Goal: Download file/media

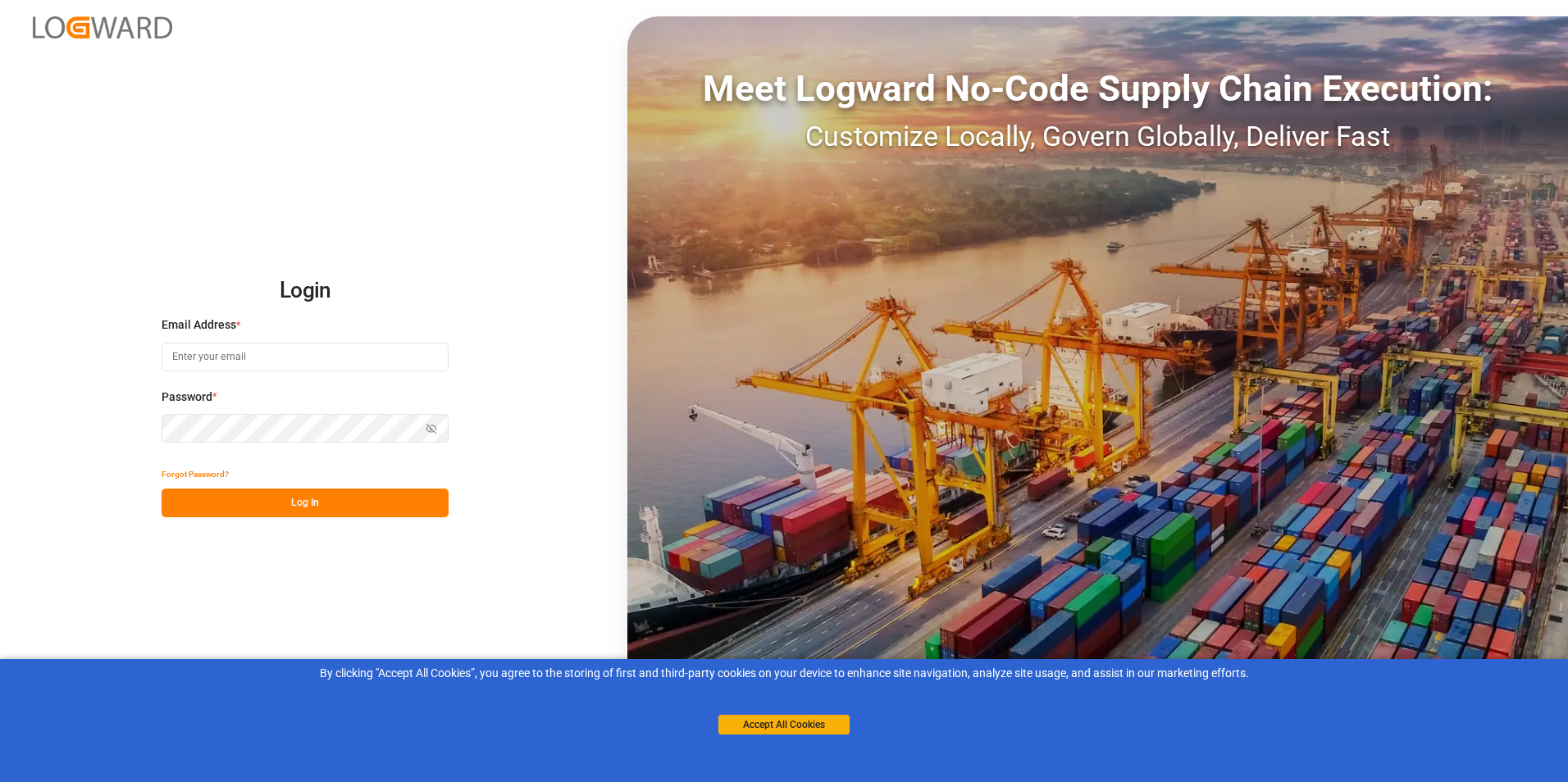
type input "[PERSON_NAME][EMAIL_ADDRESS][DOMAIN_NAME]"
click at [309, 498] on button "Log In" at bounding box center [305, 503] width 287 height 29
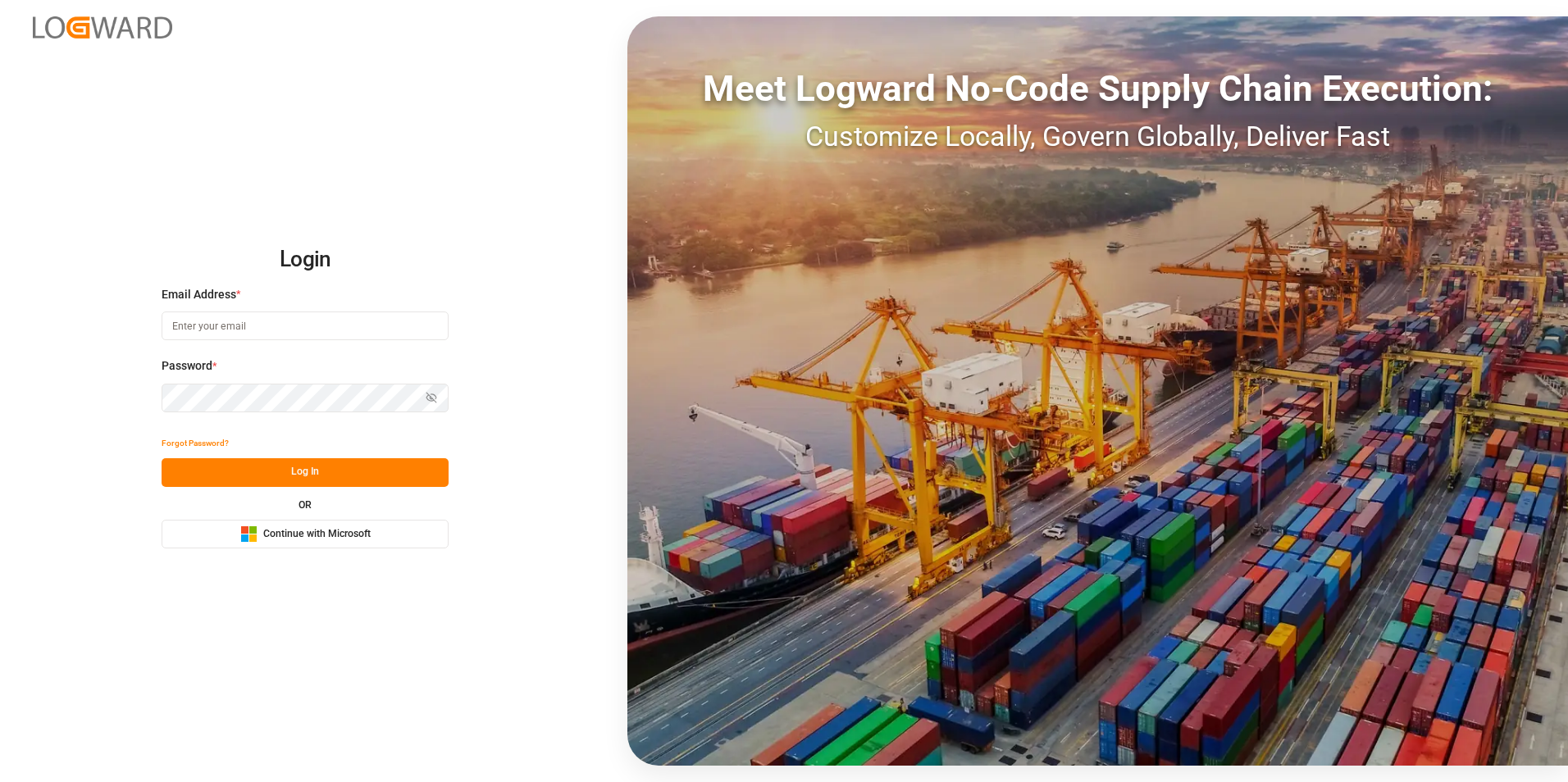
type input "[PERSON_NAME][EMAIL_ADDRESS][DOMAIN_NAME]"
click at [307, 465] on button "Log In" at bounding box center [305, 473] width 287 height 29
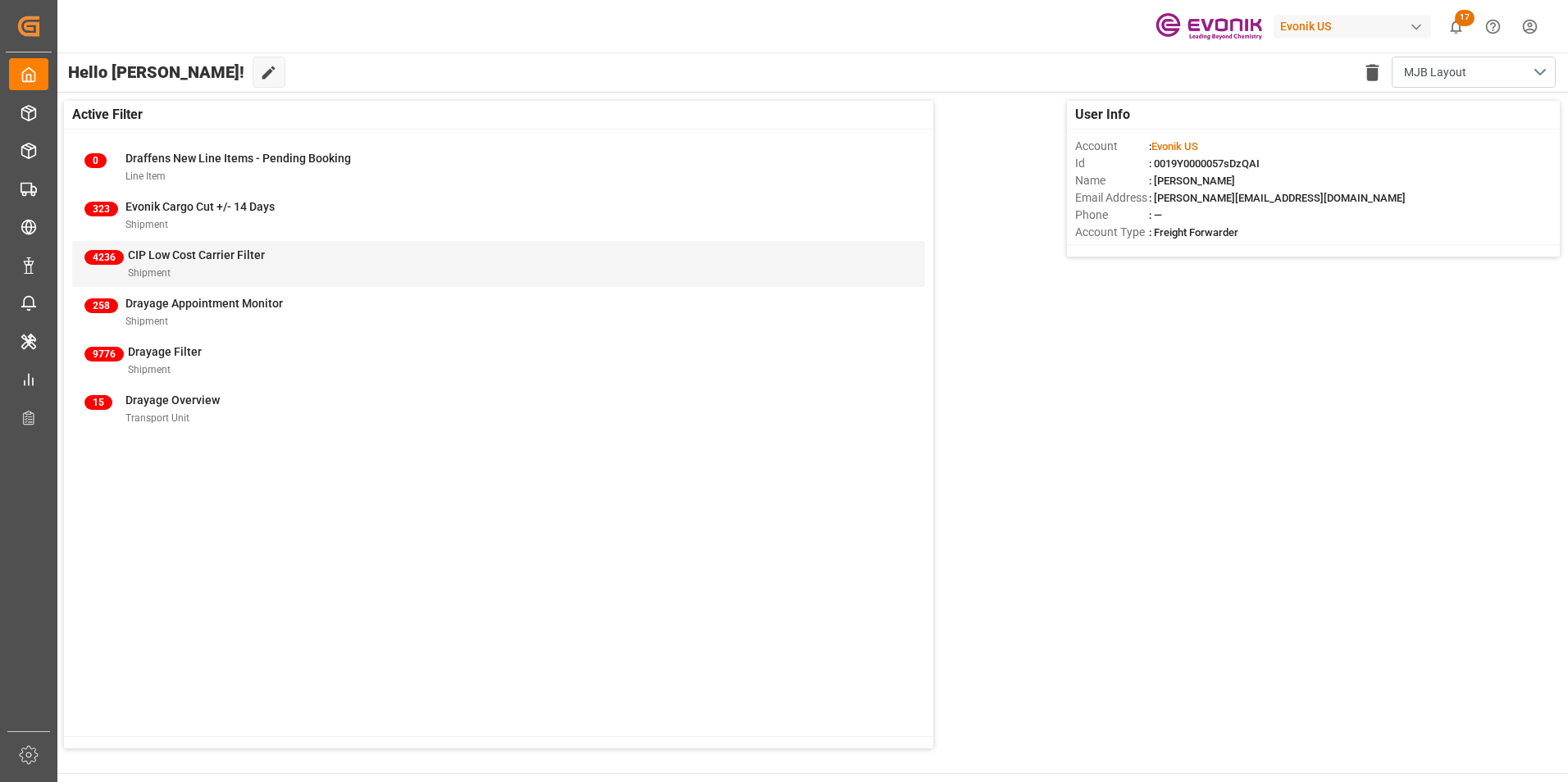
click at [162, 253] on span "CIP Low Cost Carrier Filter" at bounding box center [197, 255] width 137 height 13
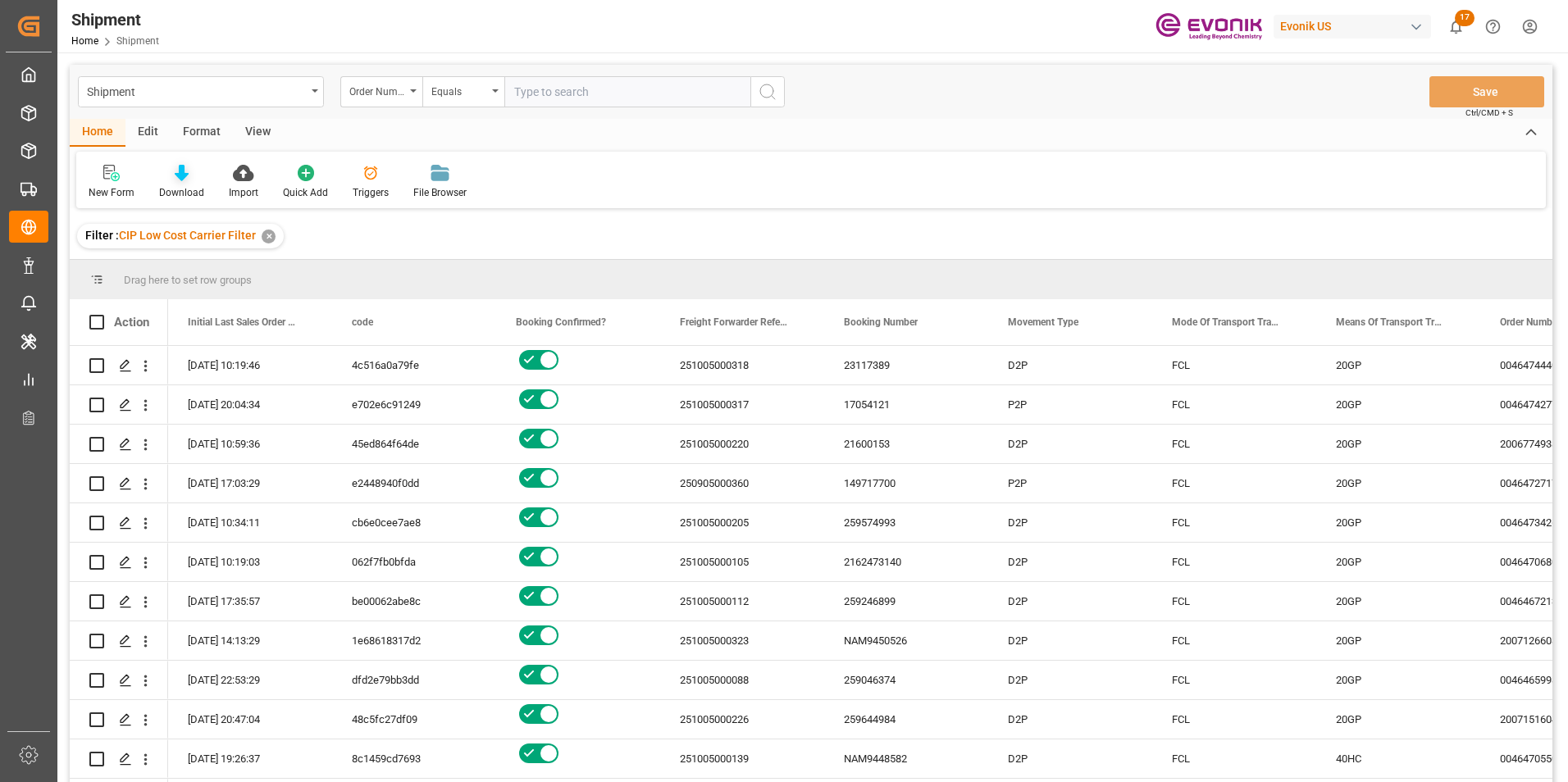
click at [176, 170] on icon at bounding box center [181, 173] width 14 height 16
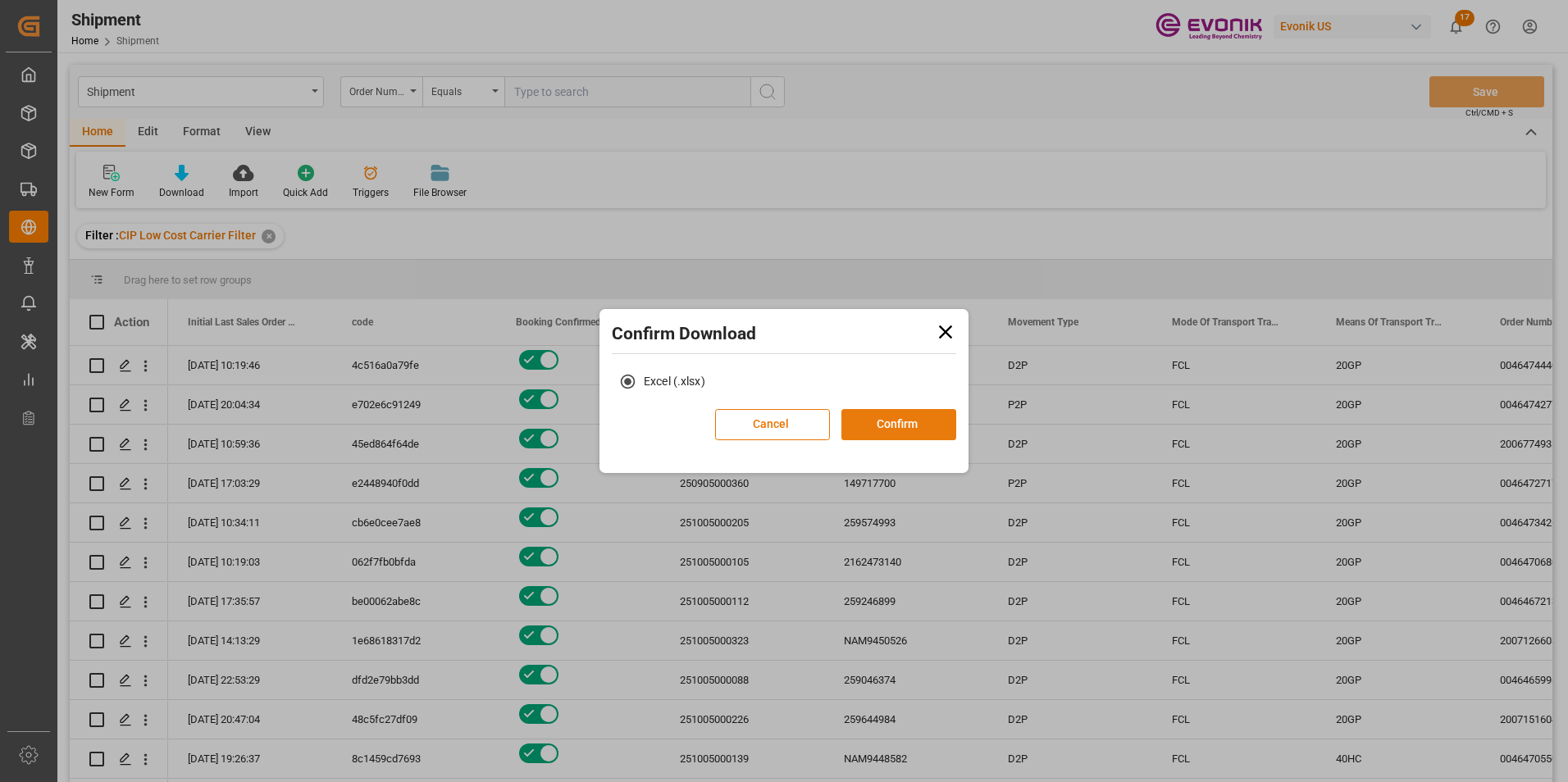
click at [893, 418] on button "Confirm" at bounding box center [899, 425] width 115 height 31
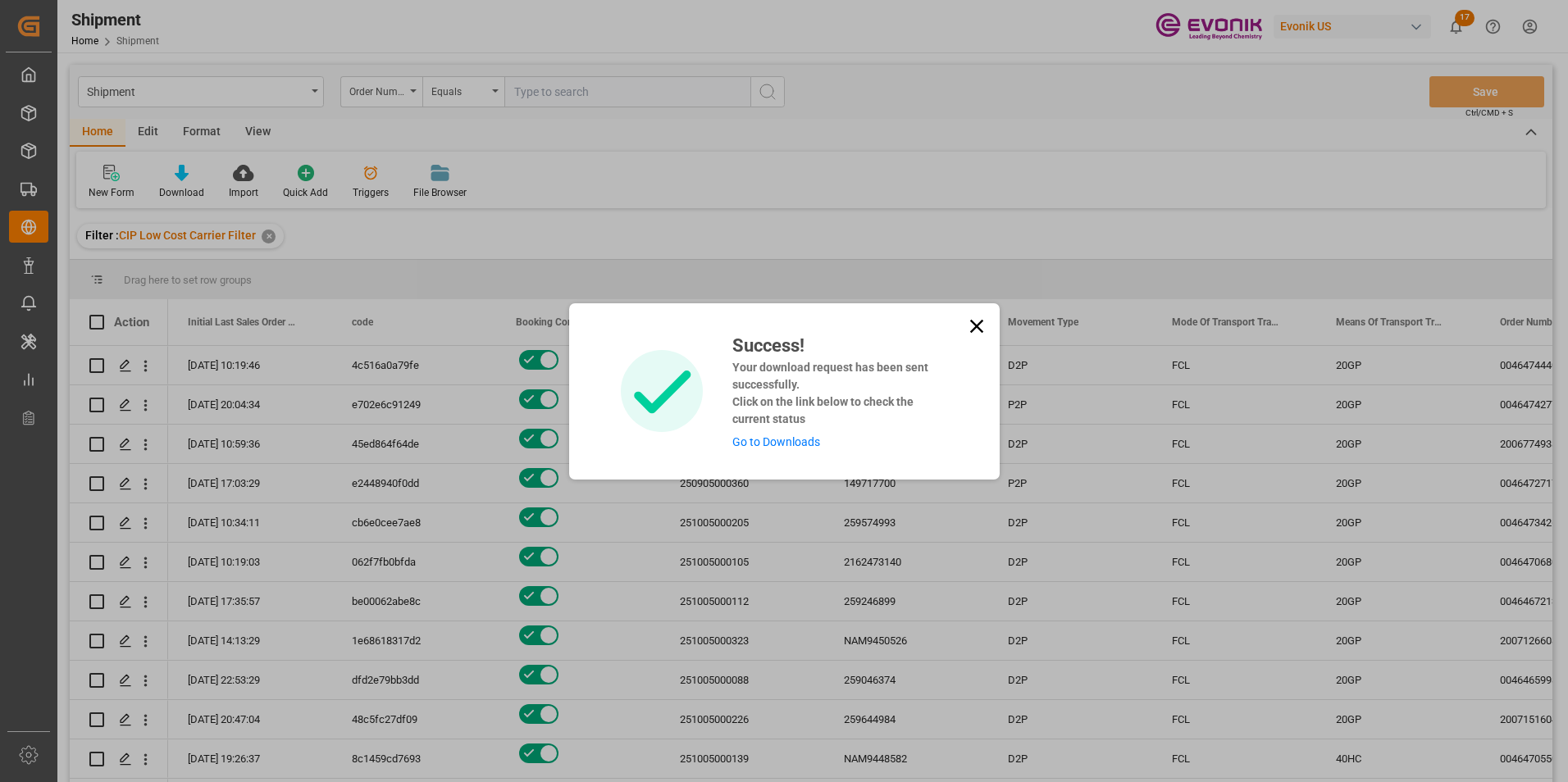
click at [769, 436] on link "Go to Downloads" at bounding box center [775, 441] width 88 height 13
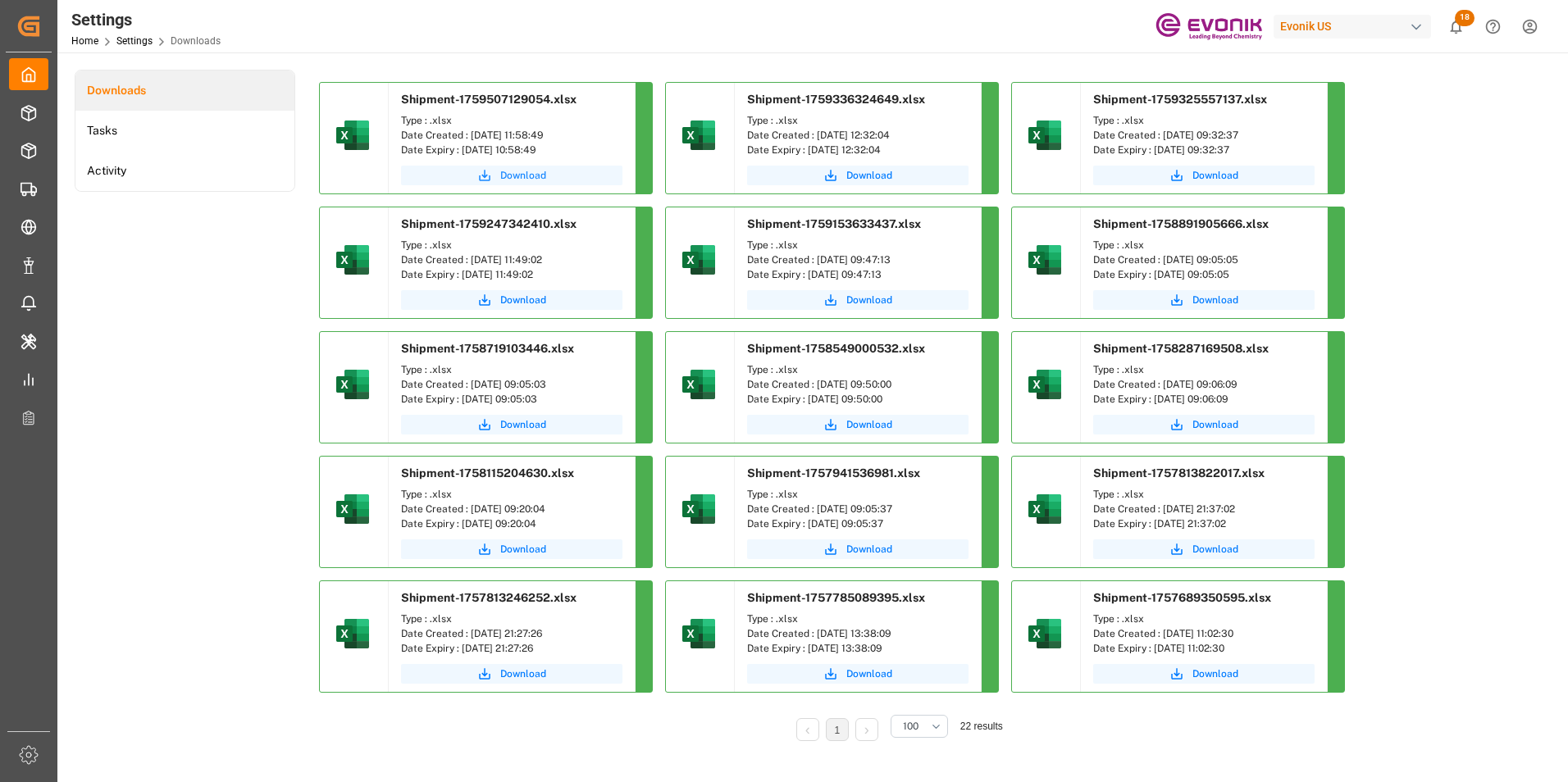
click at [518, 171] on span "Download" at bounding box center [523, 175] width 46 height 15
